Goal: Task Accomplishment & Management: Manage account settings

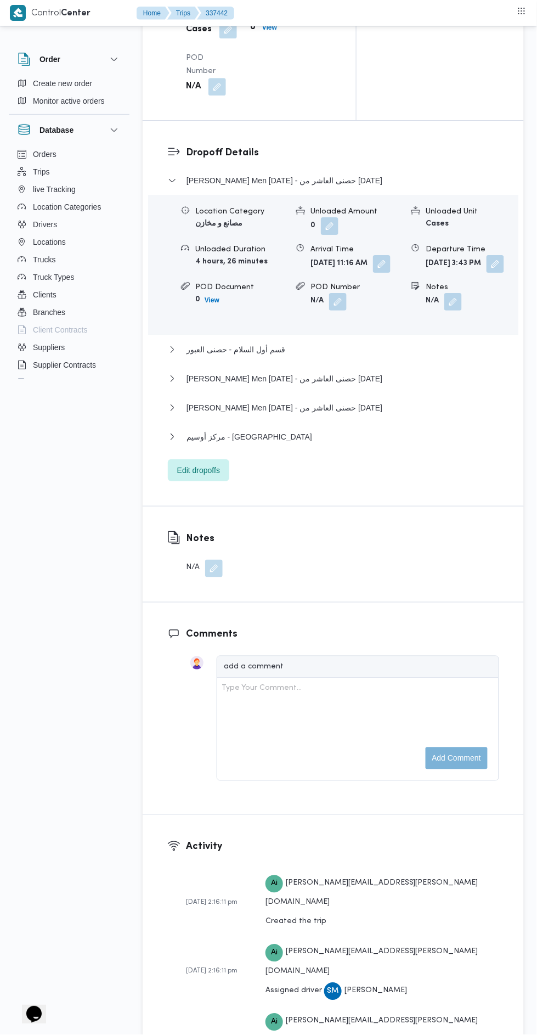
scroll to position [1445, 0]
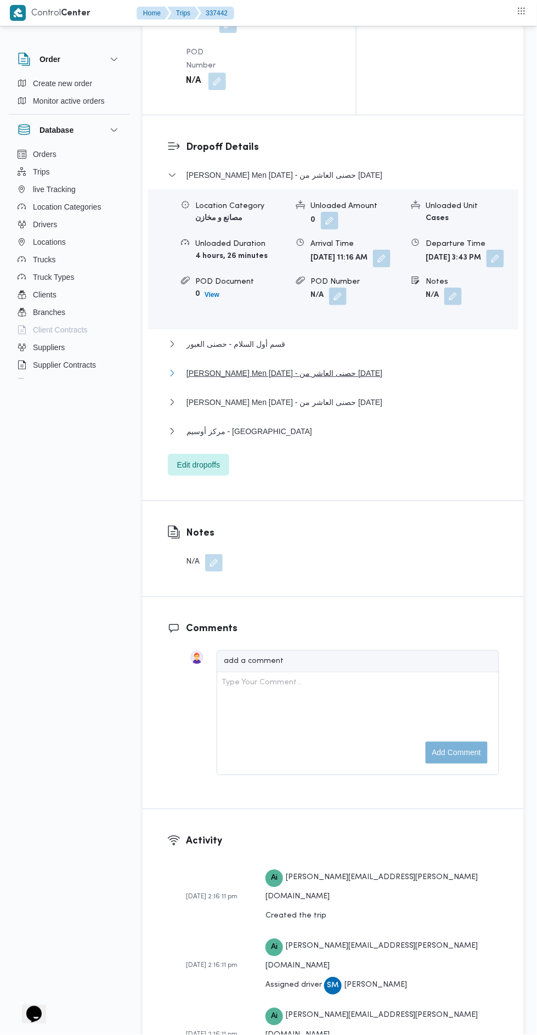
click at [365, 380] on button "[PERSON_NAME] Men [DATE] - حصنى العاشر من [DATE]" at bounding box center [333, 373] width 331 height 13
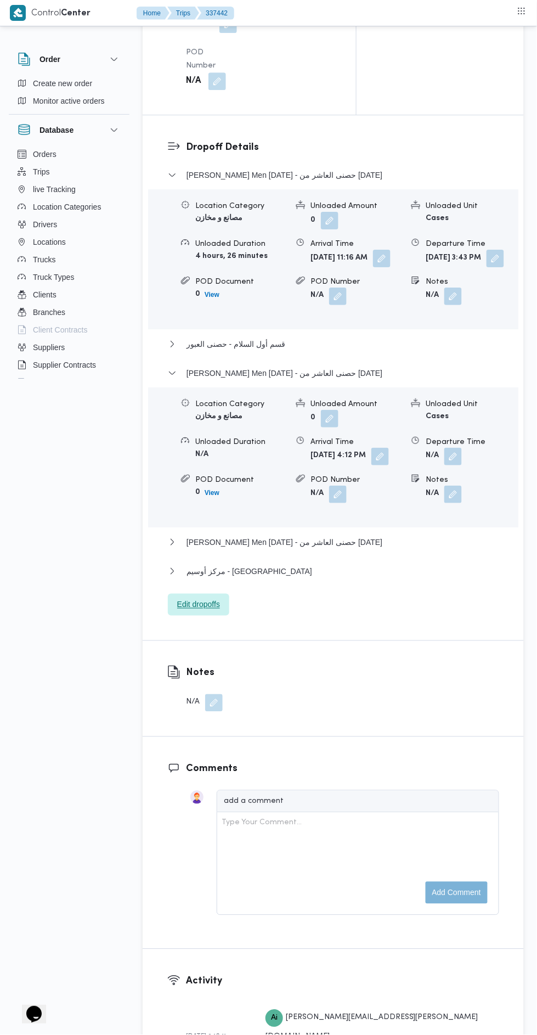
click at [226, 616] on span "Edit dropoffs" at bounding box center [198, 605] width 61 height 22
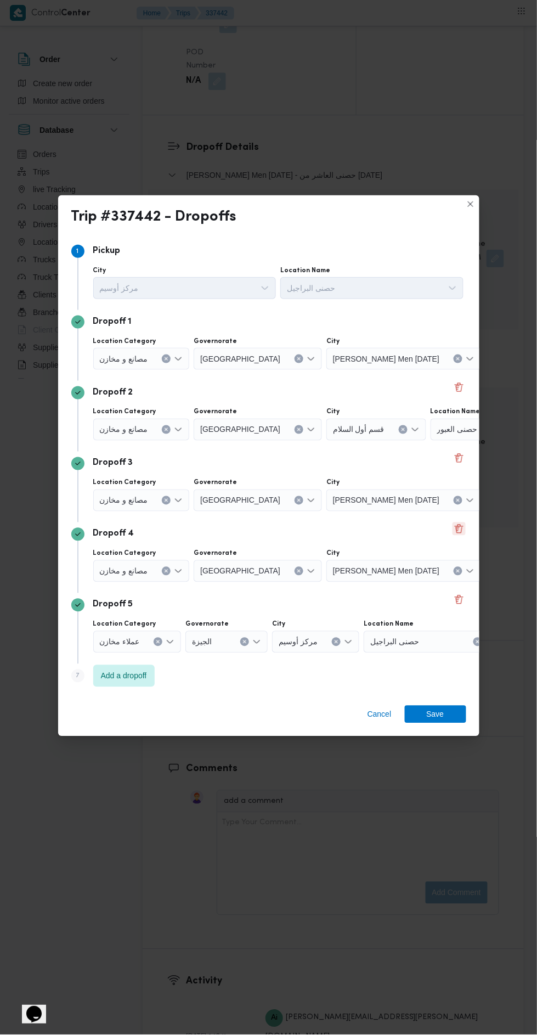
click at [458, 536] on button "Delete" at bounding box center [459, 528] width 13 height 13
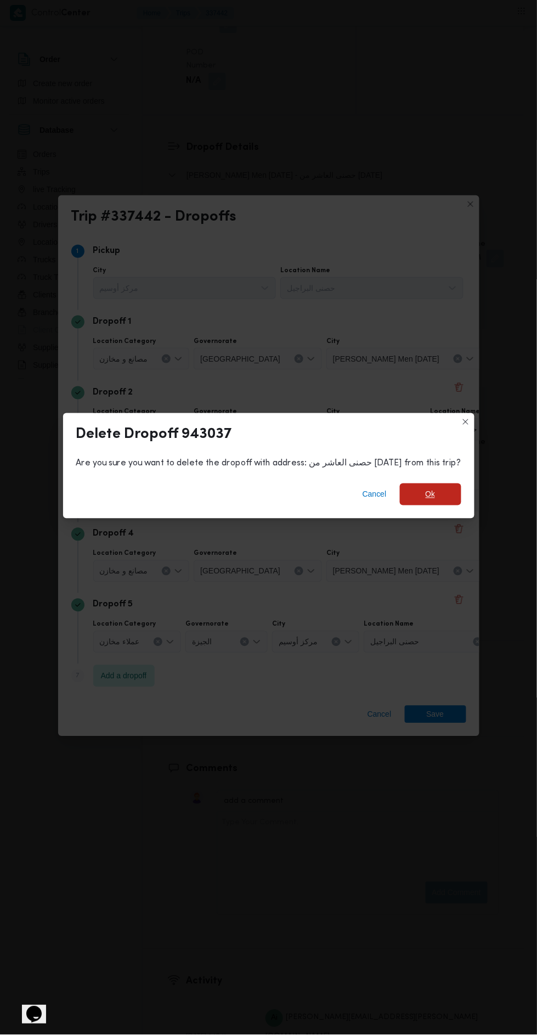
click at [426, 501] on span "Ok" at bounding box center [431, 494] width 10 height 13
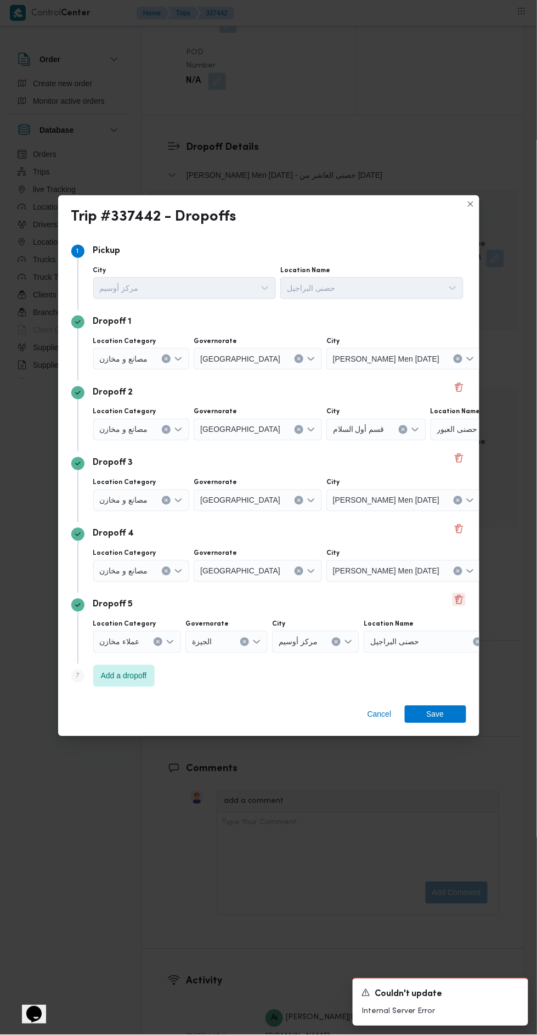
click at [462, 606] on button "Delete" at bounding box center [459, 599] width 13 height 13
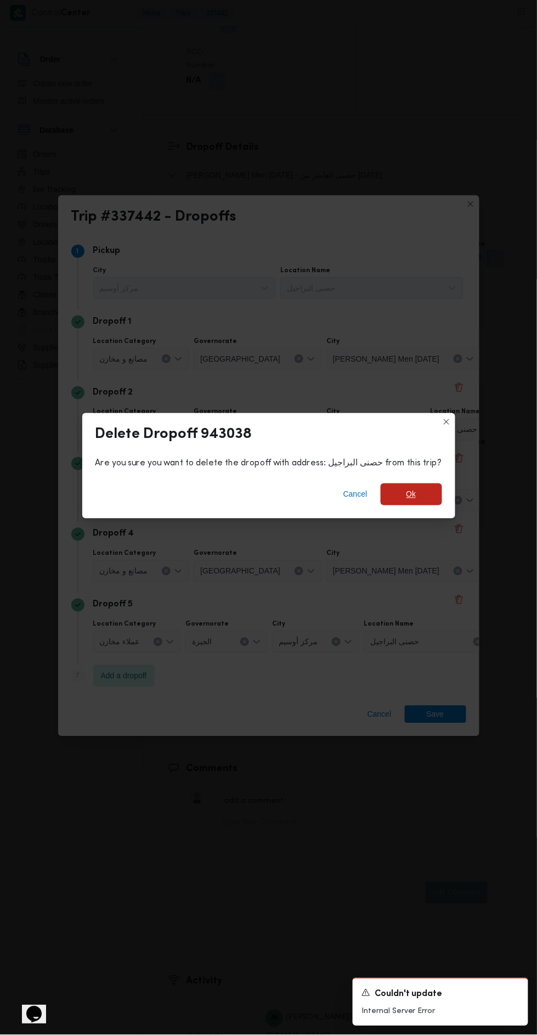
click at [407, 501] on span "Ok" at bounding box center [412, 494] width 10 height 13
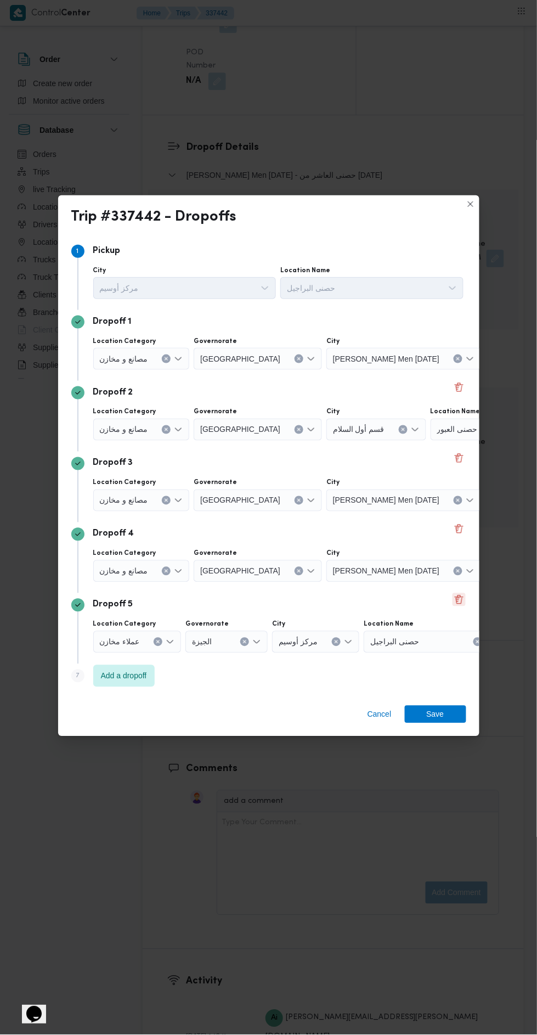
click at [464, 606] on button "Delete" at bounding box center [459, 599] width 13 height 13
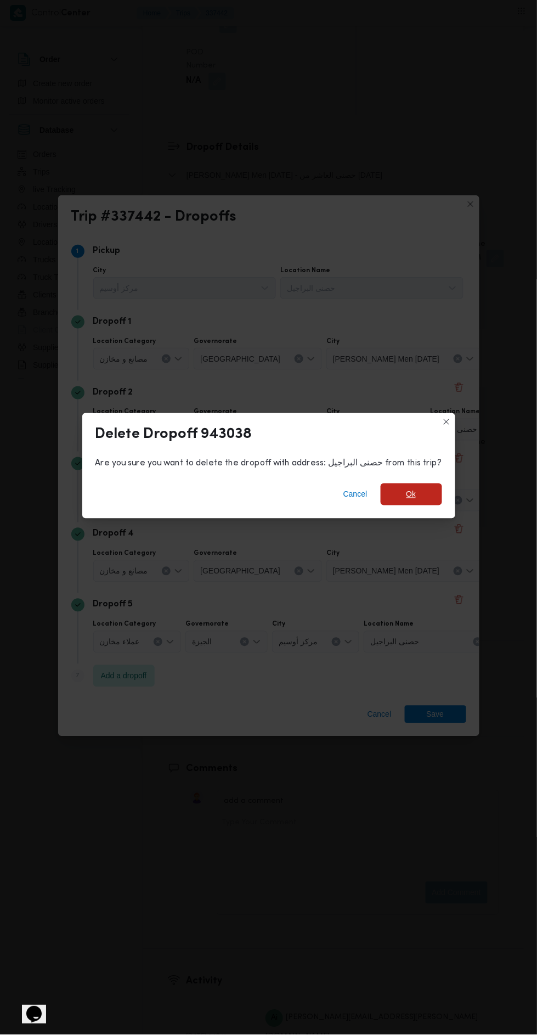
click at [408, 505] on span "Ok" at bounding box center [411, 494] width 61 height 22
